Goal: Transaction & Acquisition: Book appointment/travel/reservation

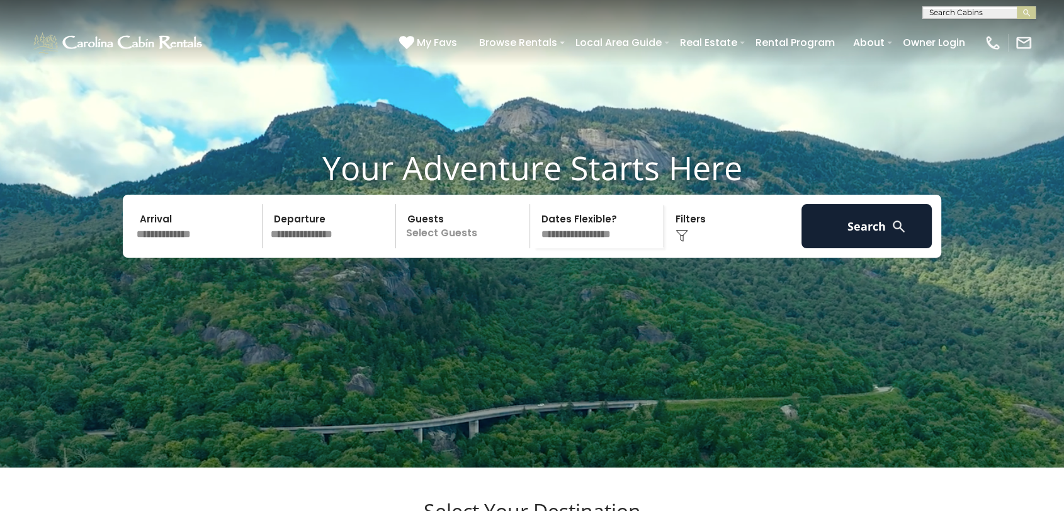
scroll to position [140, 0]
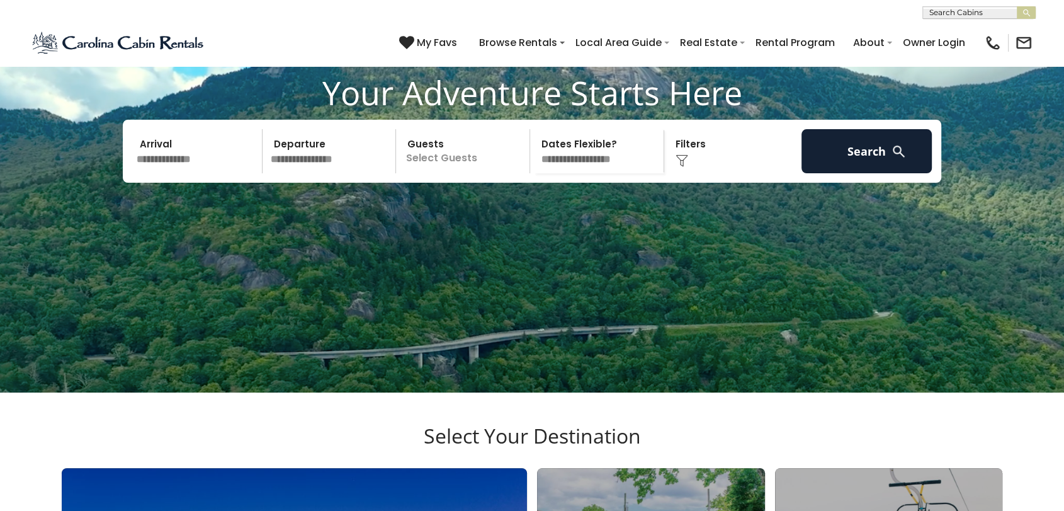
click at [213, 173] on input "text" at bounding box center [197, 151] width 130 height 44
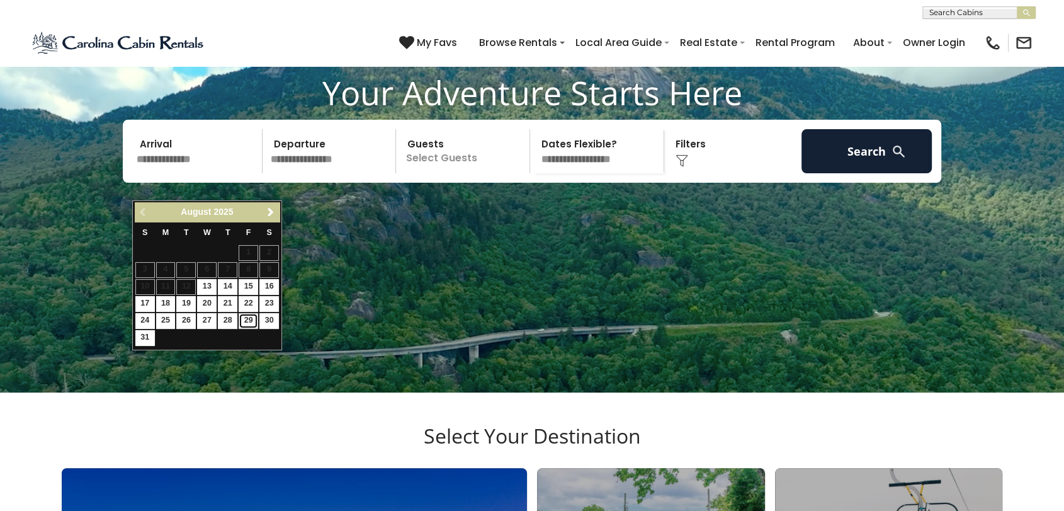
click at [247, 315] on link "29" at bounding box center [249, 321] width 20 height 16
type input "*******"
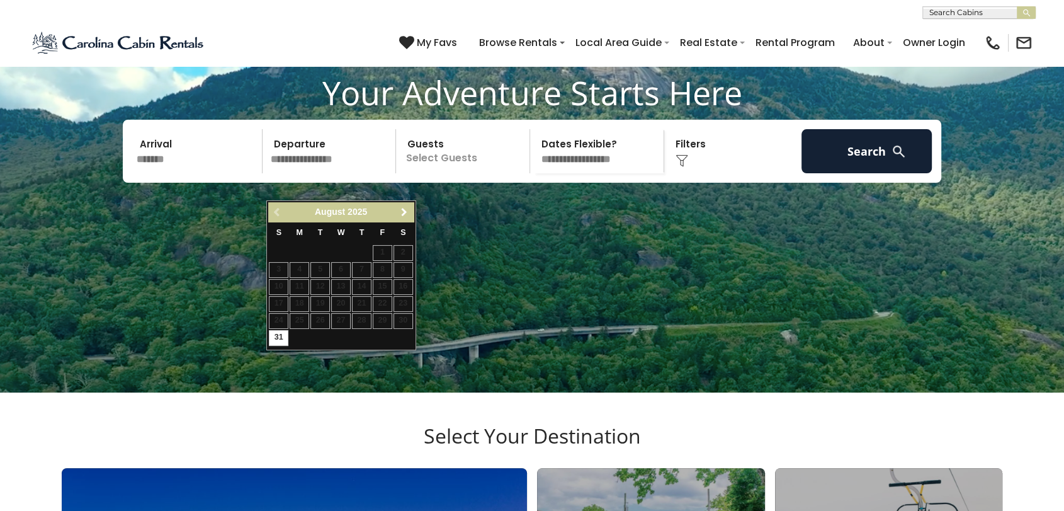
click at [405, 211] on span "Next" at bounding box center [404, 212] width 10 height 10
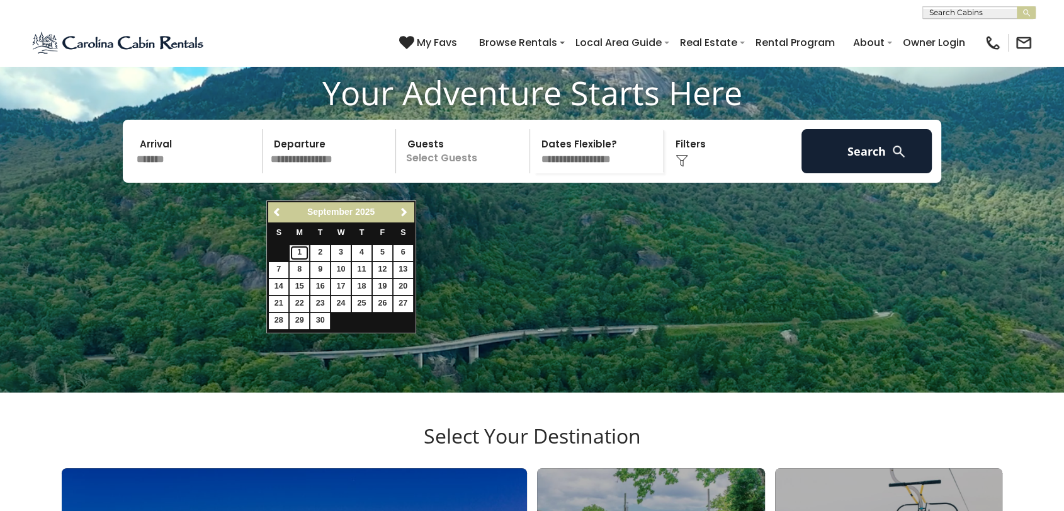
click at [298, 252] on link "1" at bounding box center [300, 253] width 20 height 16
type input "******"
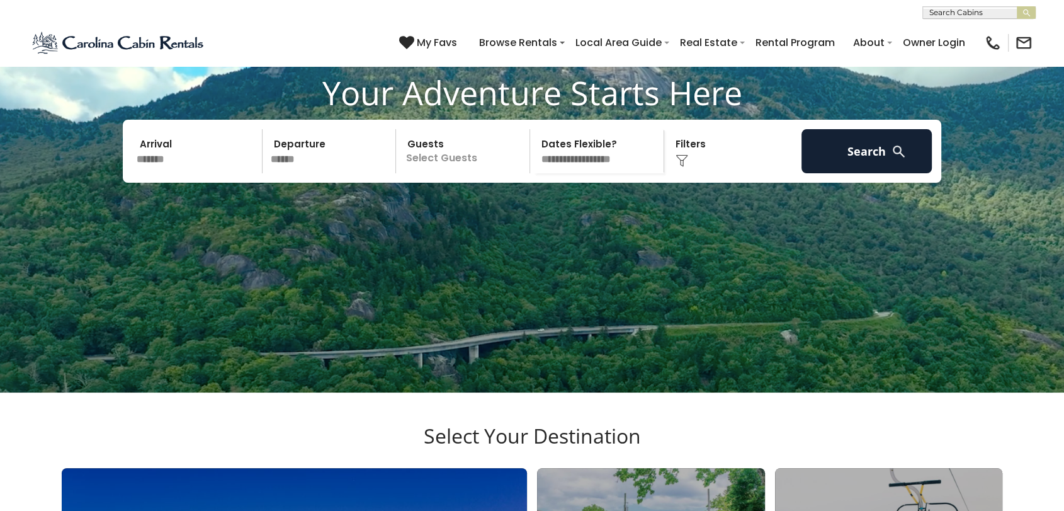
click at [451, 173] on p "Select Guests" at bounding box center [465, 151] width 130 height 44
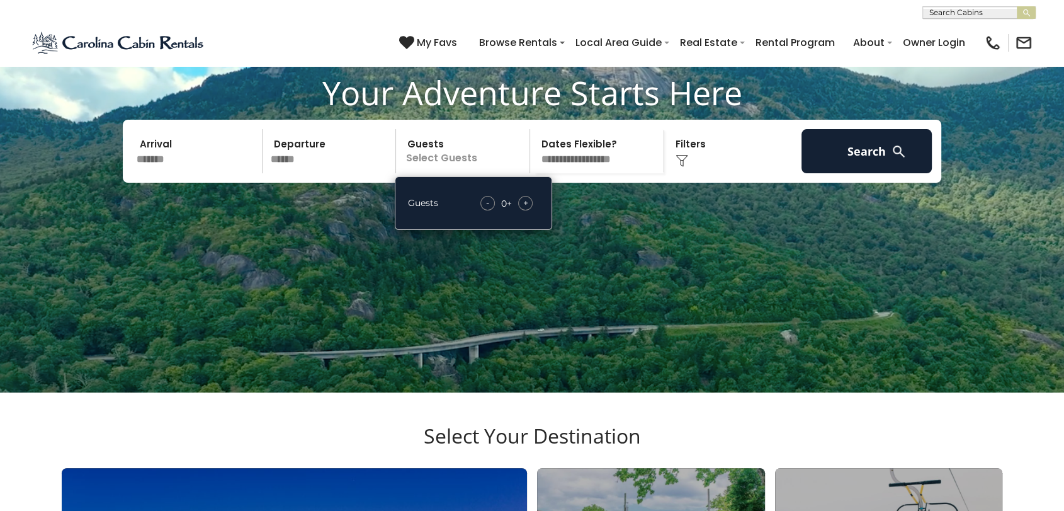
click at [526, 209] on span "+" at bounding box center [525, 202] width 5 height 13
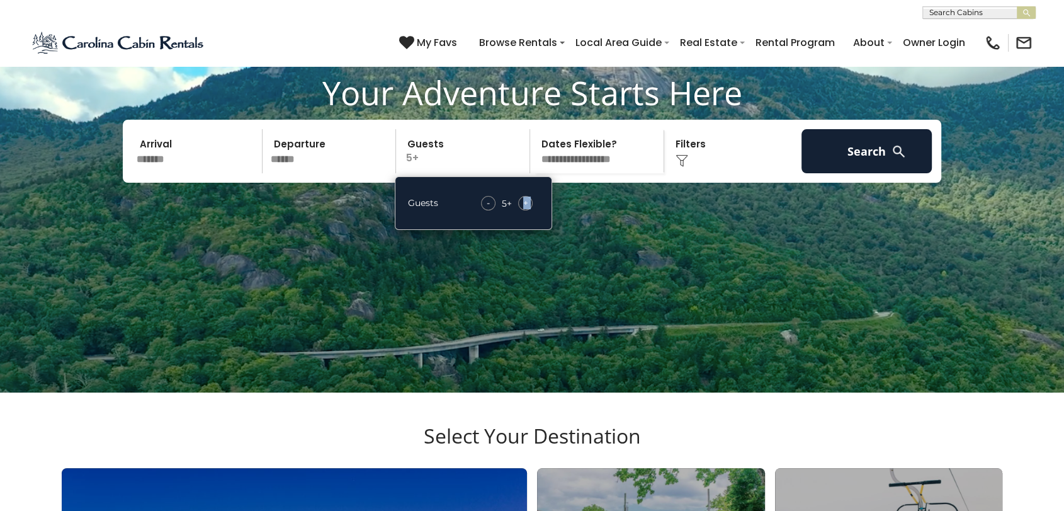
click at [526, 209] on span "+" at bounding box center [525, 202] width 5 height 13
click at [694, 173] on div "Click to Choose" at bounding box center [733, 151] width 130 height 44
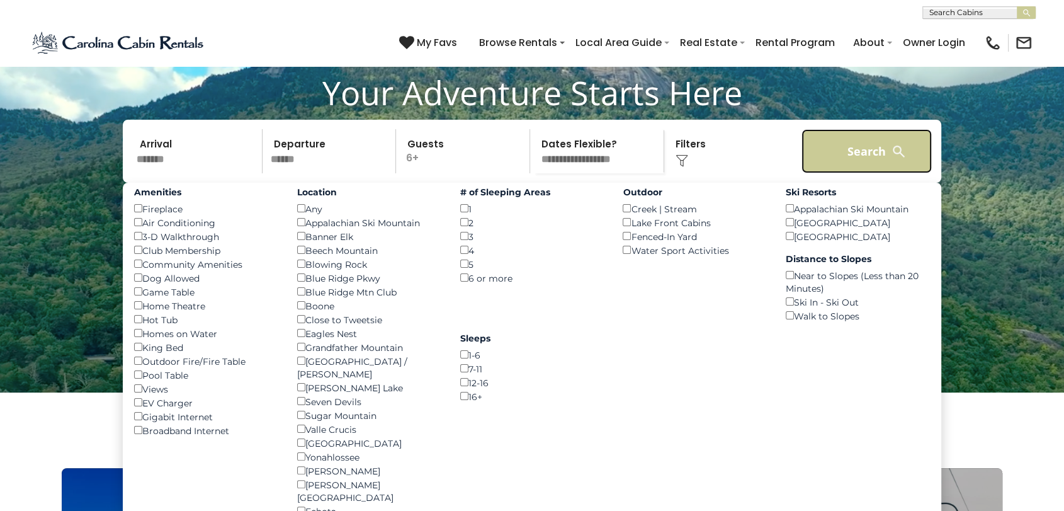
click at [851, 173] on button "Search" at bounding box center [866, 151] width 130 height 44
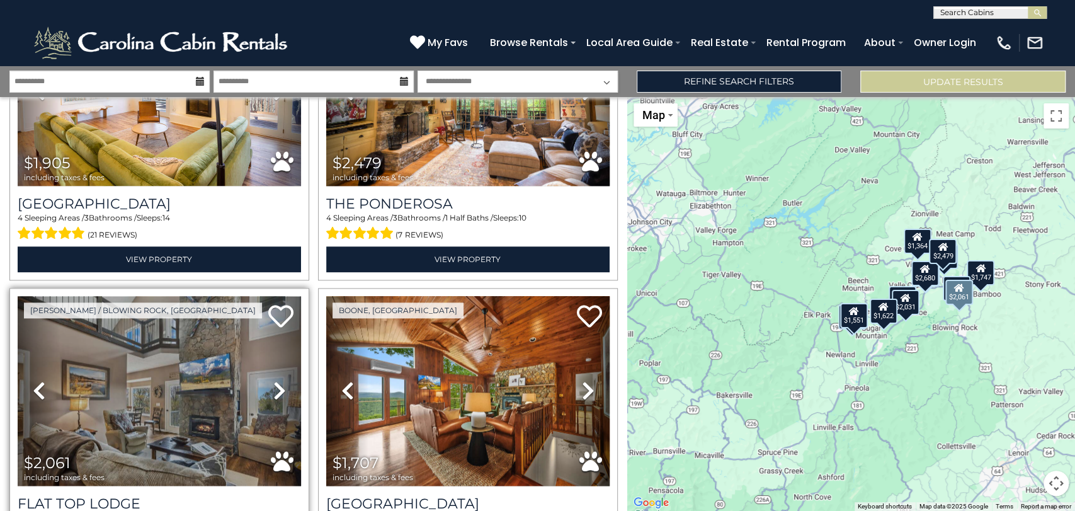
scroll to position [1119, 0]
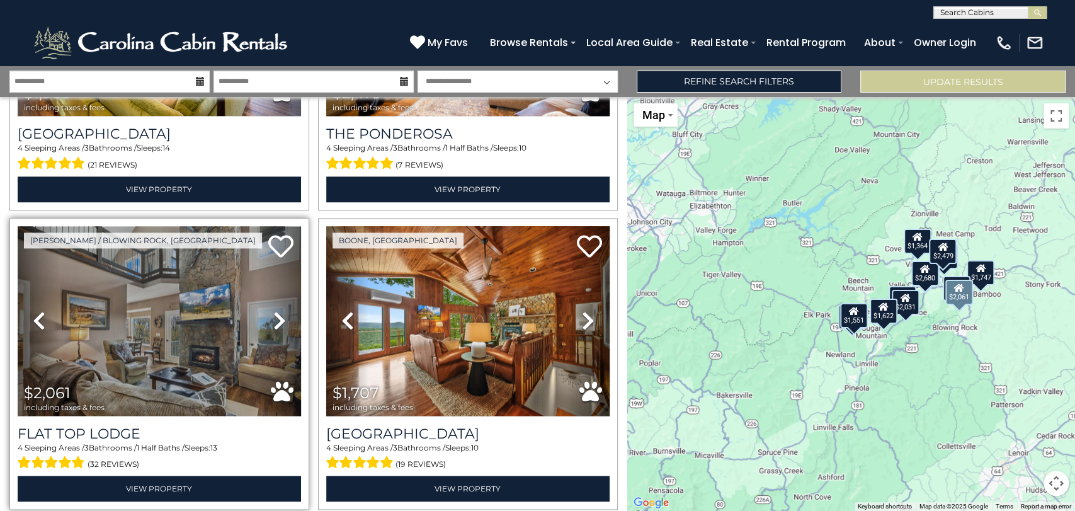
click at [281, 310] on icon at bounding box center [279, 320] width 13 height 20
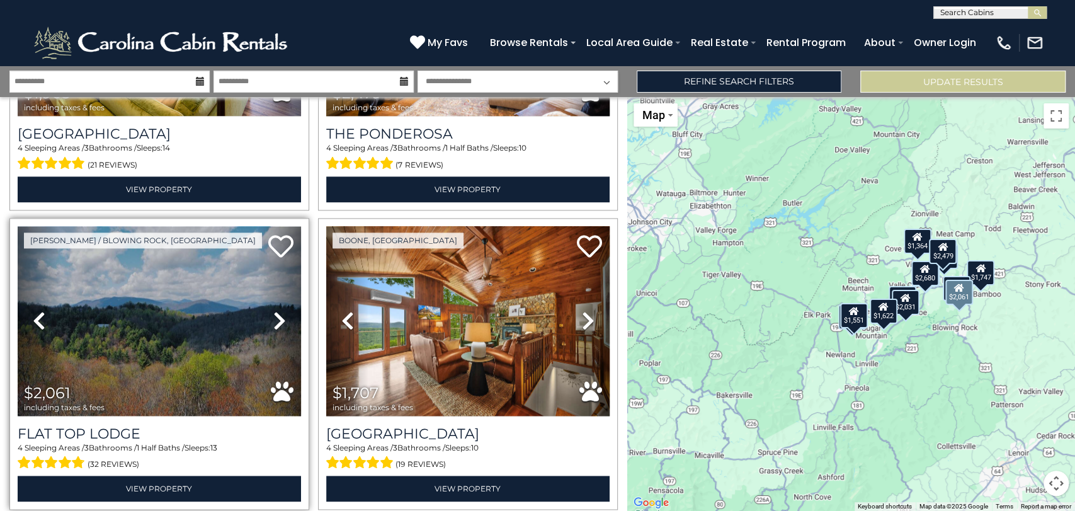
click at [281, 310] on icon at bounding box center [279, 320] width 13 height 20
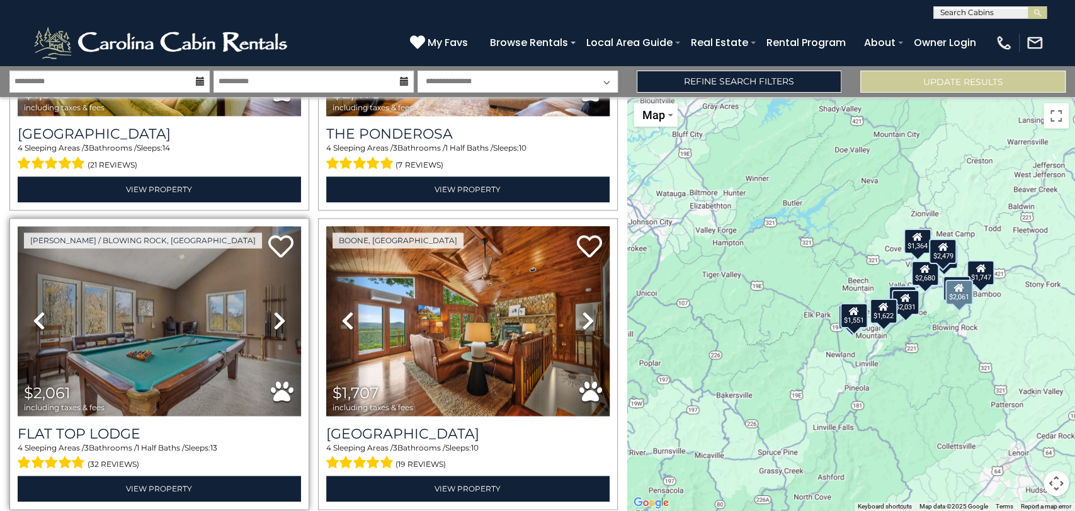
click at [281, 310] on icon at bounding box center [279, 320] width 13 height 20
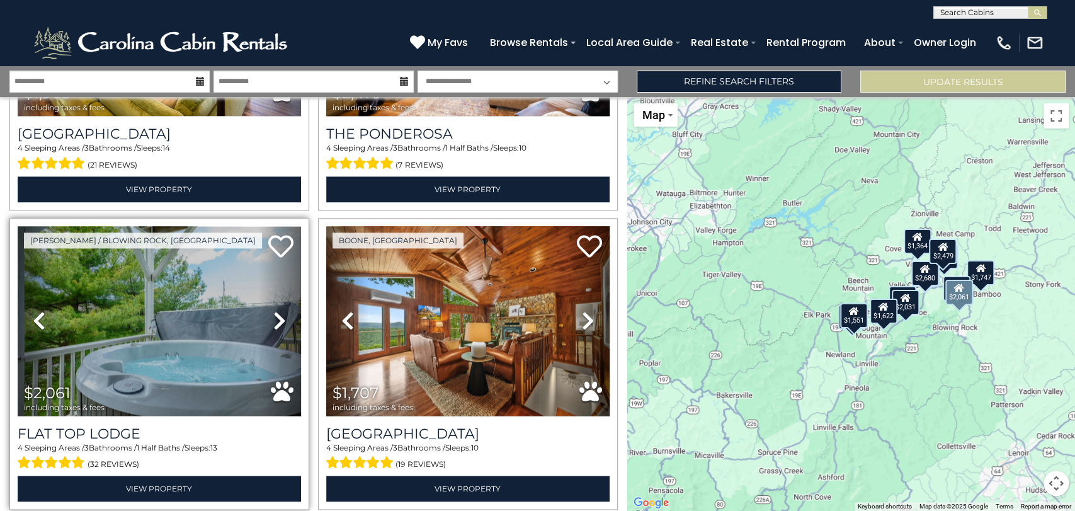
click at [281, 310] on icon at bounding box center [279, 320] width 13 height 20
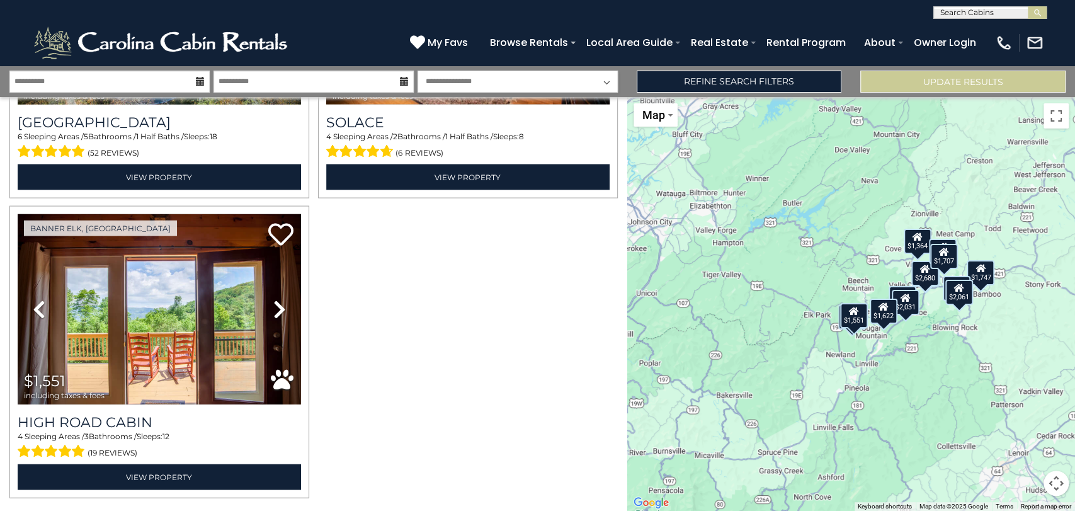
scroll to position [1749, 0]
